Goal: Obtain resource: Download file/media

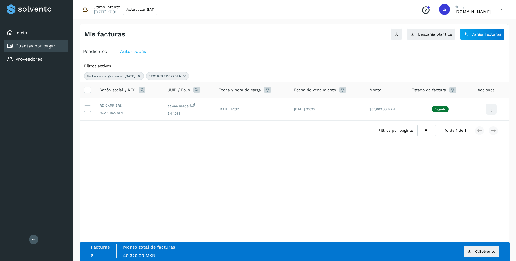
click at [187, 77] on icon at bounding box center [184, 76] width 4 height 4
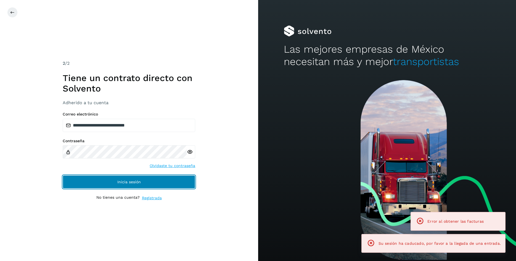
click at [138, 183] on span "Inicia sesión" at bounding box center [128, 182] width 23 height 4
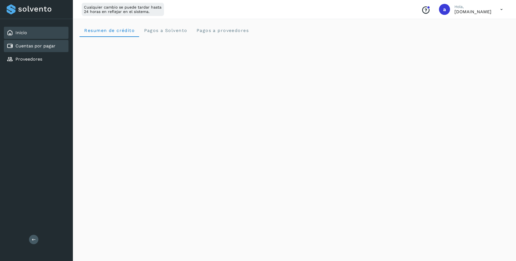
click at [50, 47] on link "Cuentas por pagar" at bounding box center [35, 45] width 40 height 5
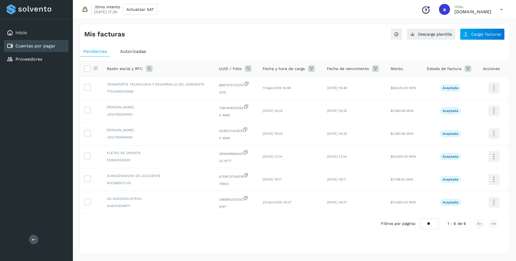
click at [130, 53] on span "Autorizadas" at bounding box center [133, 51] width 26 height 5
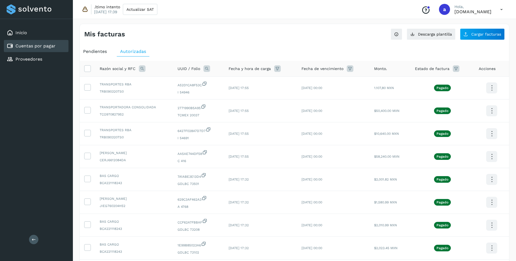
click at [281, 68] on icon at bounding box center [277, 68] width 7 height 7
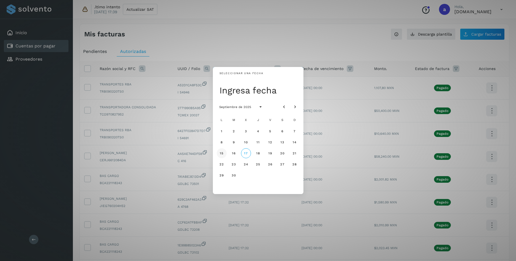
click at [222, 154] on span "15" at bounding box center [221, 153] width 4 height 4
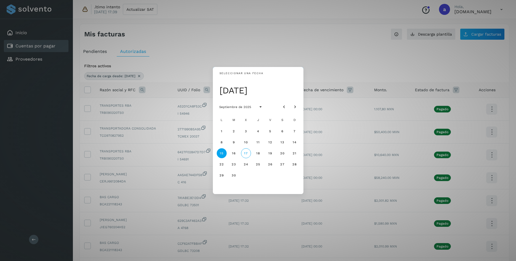
click at [213, 52] on div "Seleccionar una fecha [DATE] [DATE] L M X J V S D 1 2 3 4 5 6 7 8 9 10 11 12 13…" at bounding box center [258, 130] width 516 height 261
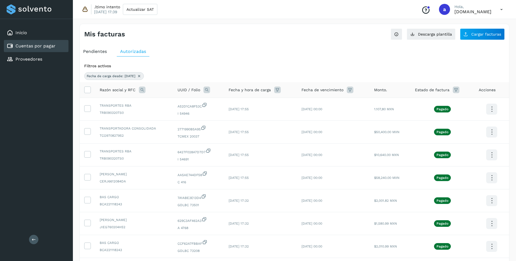
click at [145, 91] on icon at bounding box center [142, 90] width 7 height 7
click at [183, 104] on span at bounding box center [185, 102] width 6 height 6
click at [180, 115] on input "text" at bounding box center [179, 112] width 68 height 9
paste input "**********"
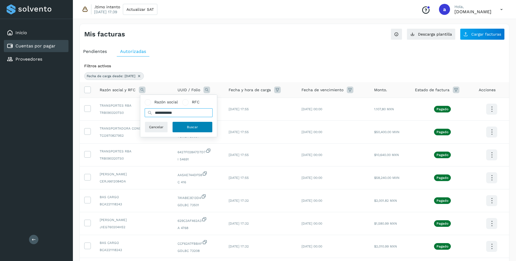
type input "**********"
click at [180, 130] on button "Buscar" at bounding box center [192, 127] width 40 height 11
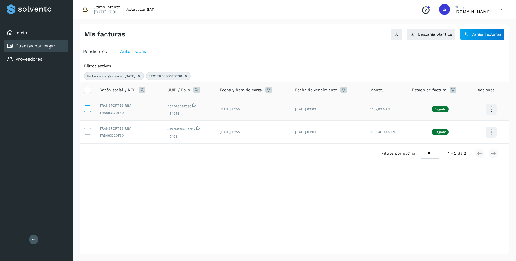
click at [86, 109] on icon at bounding box center [87, 108] width 6 height 6
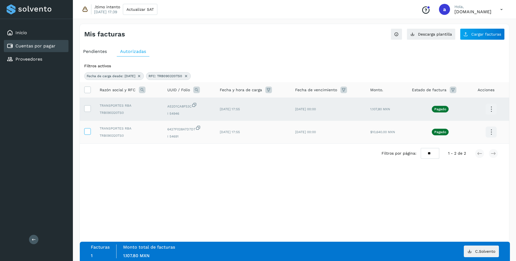
click at [89, 134] on icon at bounding box center [87, 131] width 6 height 6
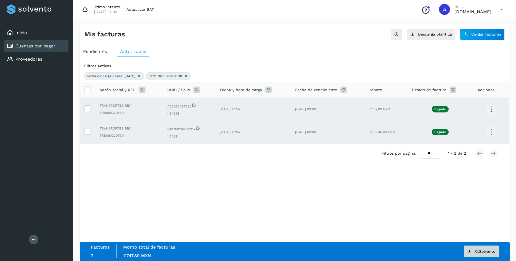
click at [481, 252] on span "C.Solvento" at bounding box center [485, 252] width 20 height 4
click at [86, 90] on icon at bounding box center [87, 90] width 6 height 6
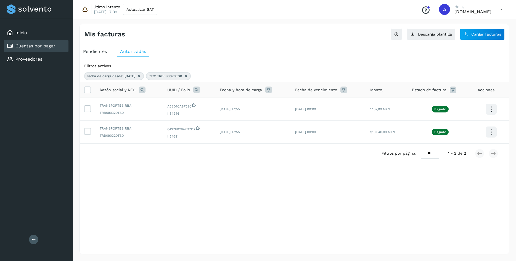
click at [188, 76] on icon at bounding box center [186, 76] width 4 height 4
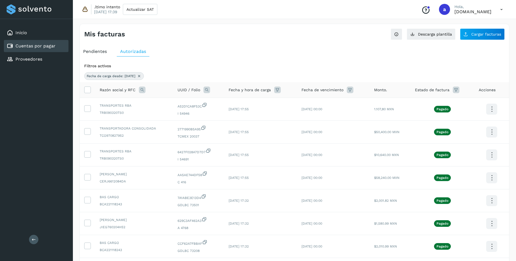
click at [143, 90] on icon at bounding box center [142, 90] width 7 height 7
click at [186, 103] on span at bounding box center [185, 102] width 3 height 3
click at [182, 112] on input "text" at bounding box center [179, 112] width 68 height 9
paste input "**********"
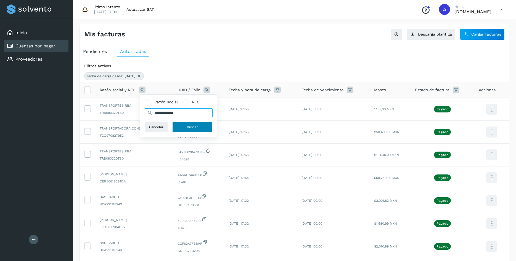
type input "**********"
click at [196, 126] on span "Buscar" at bounding box center [192, 127] width 11 height 5
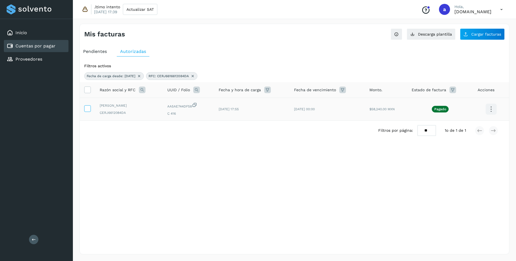
click at [86, 108] on icon at bounding box center [87, 108] width 6 height 6
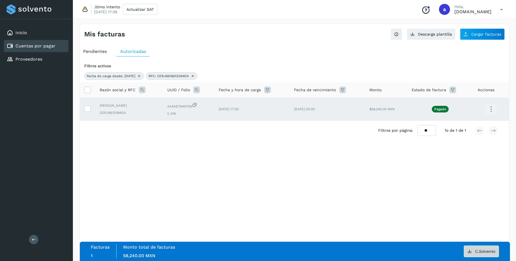
click at [484, 254] on button "C.Solvento" at bounding box center [481, 252] width 35 height 12
click at [336, 191] on div "Mis facturas Ver instrucciones para cargar Facturas Descarga plantilla Cargar f…" at bounding box center [294, 139] width 430 height 231
click at [85, 89] on icon at bounding box center [87, 90] width 6 height 6
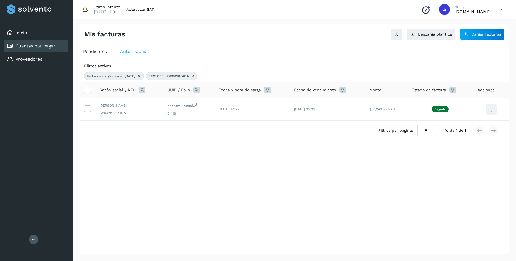
click at [195, 76] on icon at bounding box center [192, 76] width 4 height 4
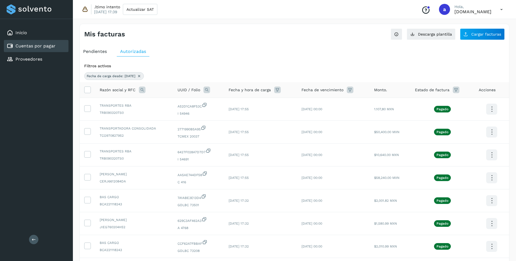
click at [142, 91] on icon at bounding box center [142, 90] width 7 height 7
click at [183, 103] on span at bounding box center [185, 102] width 6 height 6
click at [176, 113] on input "text" at bounding box center [179, 112] width 68 height 9
paste input "**********"
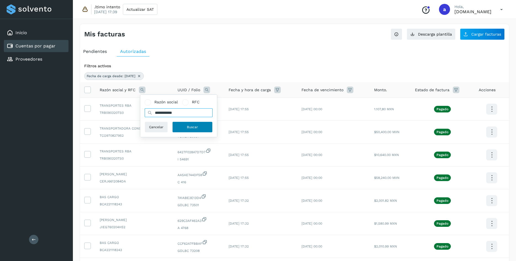
type input "**********"
click at [191, 127] on span "Buscar" at bounding box center [192, 127] width 11 height 5
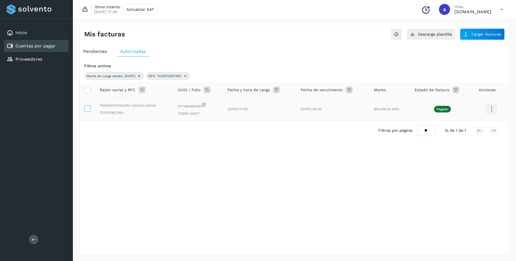
click at [88, 108] on icon at bounding box center [87, 108] width 6 height 6
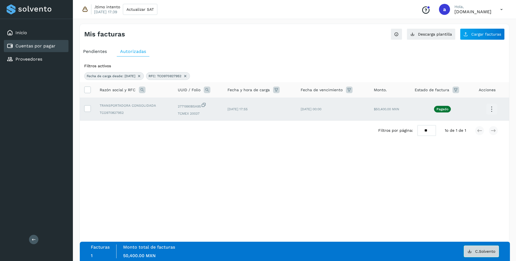
click at [483, 251] on span "C.Solvento" at bounding box center [485, 252] width 20 height 4
